Goal: Information Seeking & Learning: Compare options

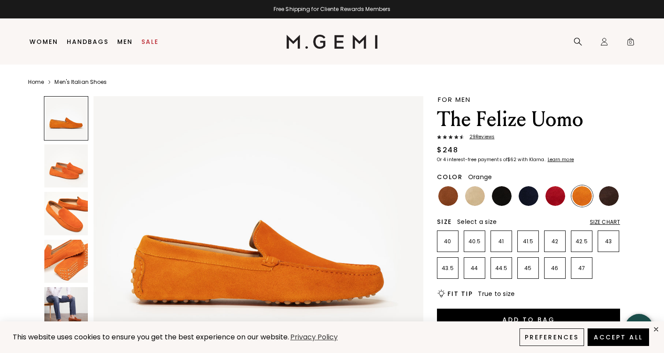
scroll to position [34, 0]
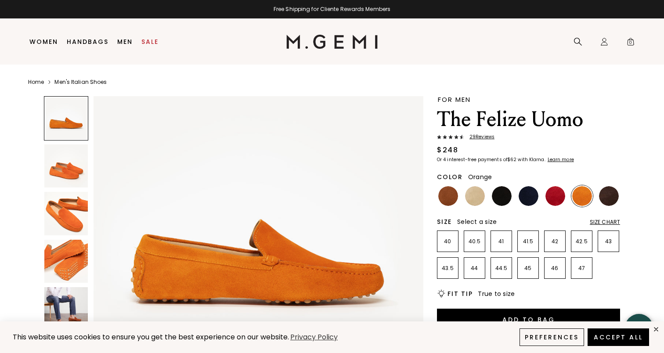
click at [79, 257] on img at bounding box center [66, 262] width 44 height 44
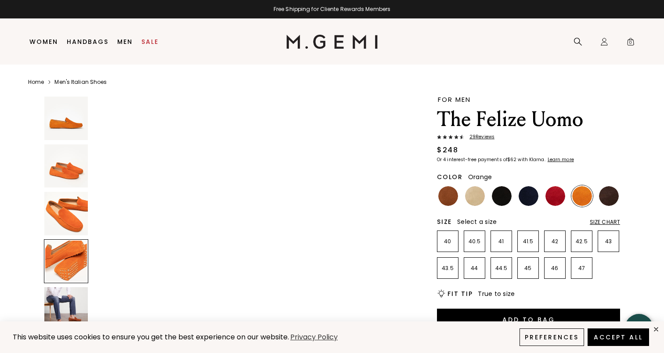
scroll to position [1017, 0]
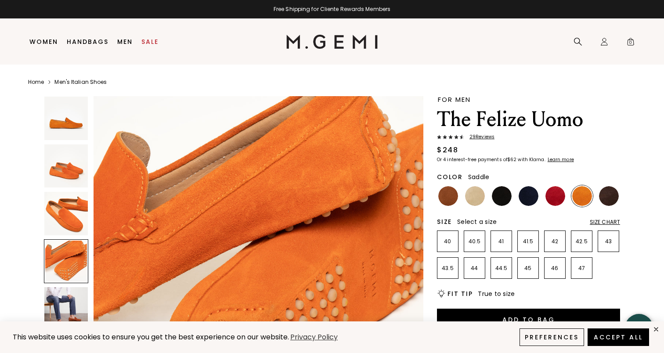
click at [449, 186] on img at bounding box center [449, 196] width 20 height 20
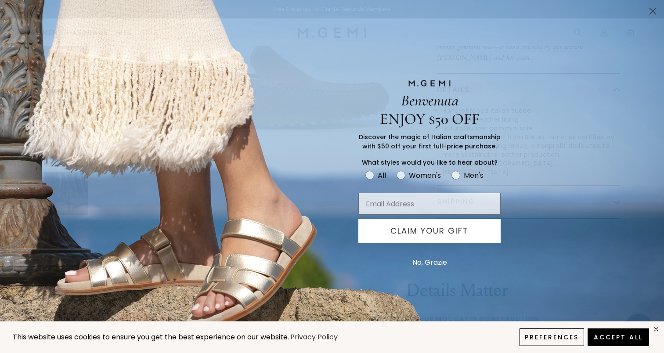
scroll to position [397, 0]
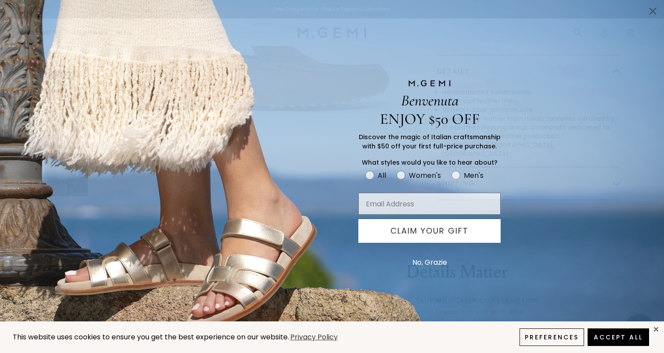
click at [433, 267] on button "No, Grazie" at bounding box center [430, 263] width 44 height 22
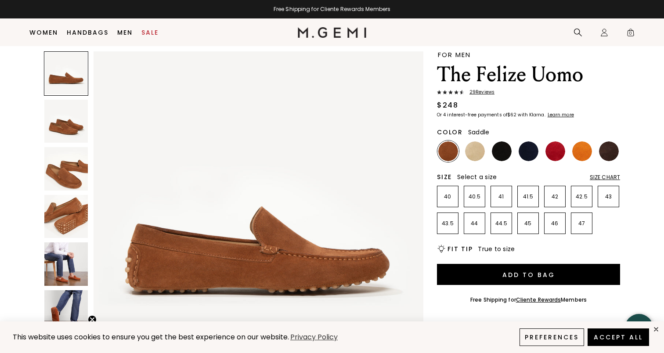
scroll to position [19, 0]
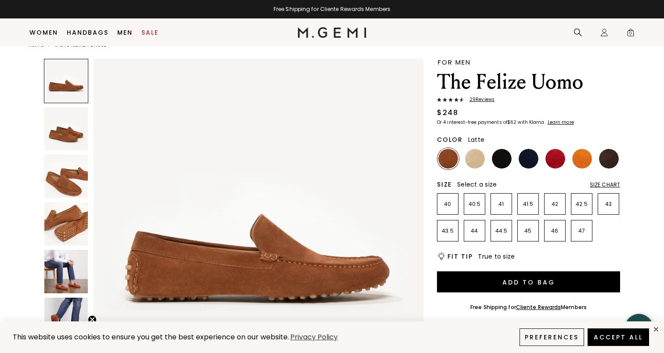
click at [476, 160] on img at bounding box center [475, 159] width 20 height 20
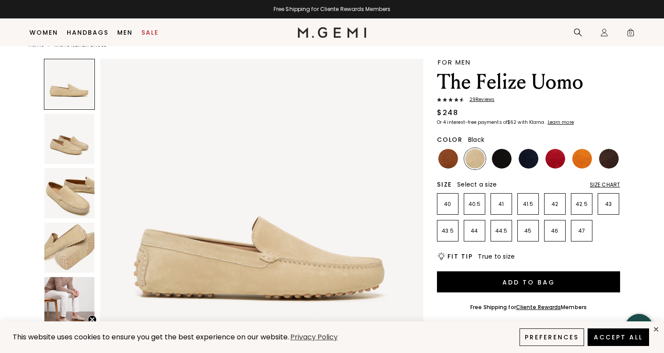
click at [500, 156] on img at bounding box center [502, 159] width 20 height 20
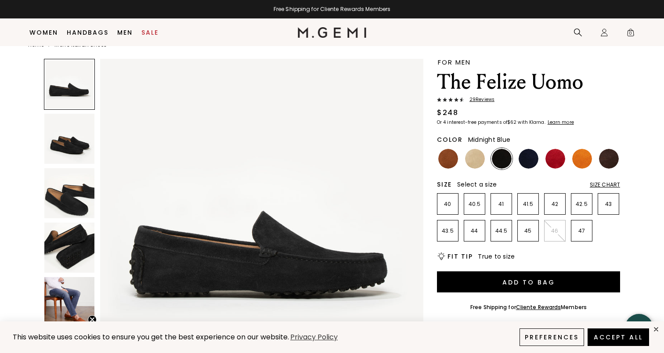
click at [528, 160] on img at bounding box center [529, 159] width 20 height 20
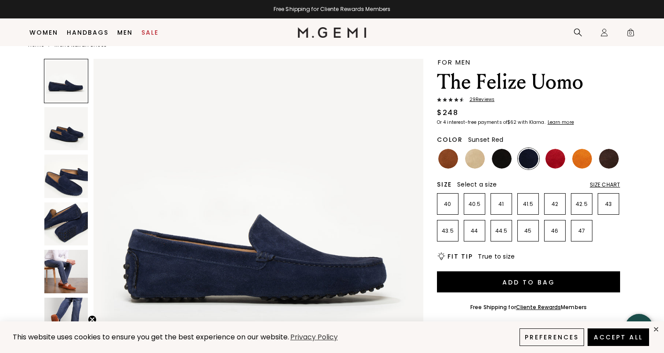
click at [554, 160] on img at bounding box center [556, 159] width 20 height 20
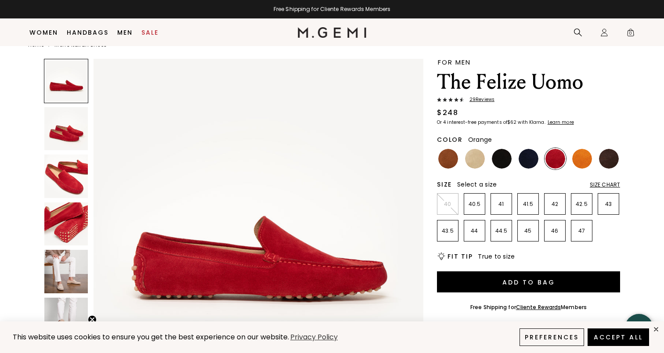
click at [581, 159] on img at bounding box center [583, 159] width 20 height 20
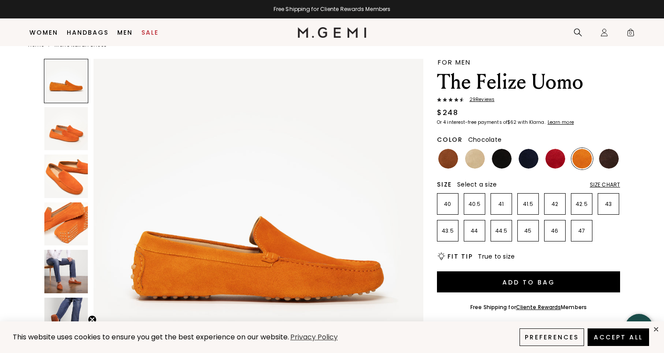
click at [607, 157] on img at bounding box center [609, 159] width 20 height 20
